Goal: Navigation & Orientation: Find specific page/section

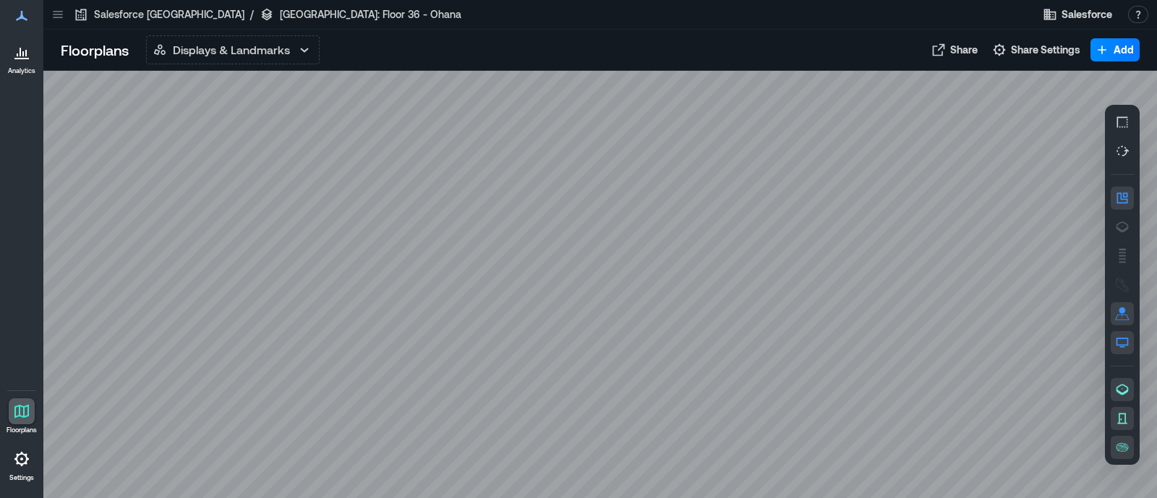
click at [469, 54] on div at bounding box center [600, 285] width 1114 height 428
drag, startPoint x: 948, startPoint y: 89, endPoint x: 970, endPoint y: 91, distance: 22.5
click at [469, 54] on div at bounding box center [600, 285] width 1114 height 428
click at [469, 54] on icon "button" at bounding box center [999, 50] width 14 height 14
